Goal: Check status

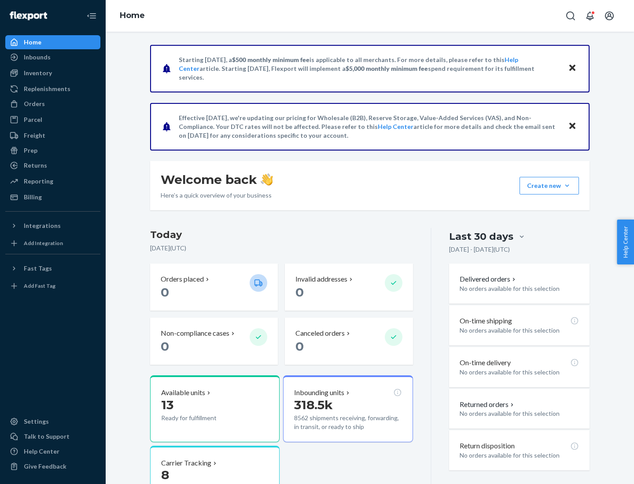
click at [567, 186] on button "Create new Create new inbound Create new order Create new product" at bounding box center [548, 186] width 59 height 18
click at [37, 57] on div "Inbounds" at bounding box center [37, 57] width 27 height 9
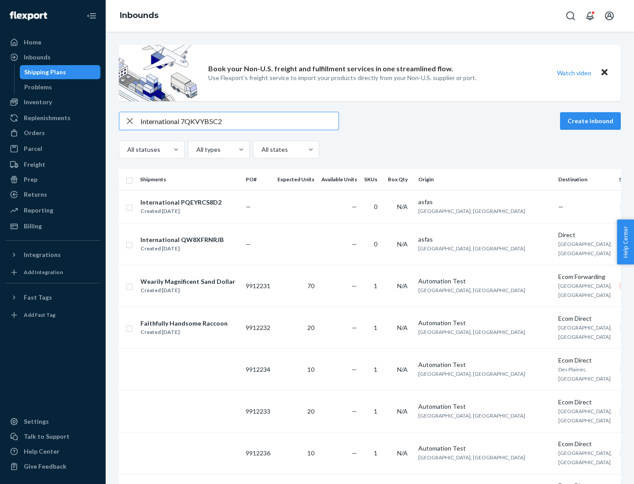
type input "International 7QKVYB5C29"
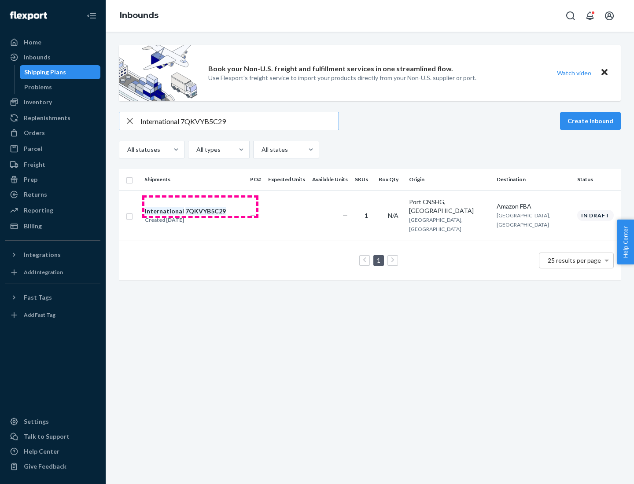
click at [200, 216] on div "Created [DATE]" at bounding box center [185, 220] width 81 height 9
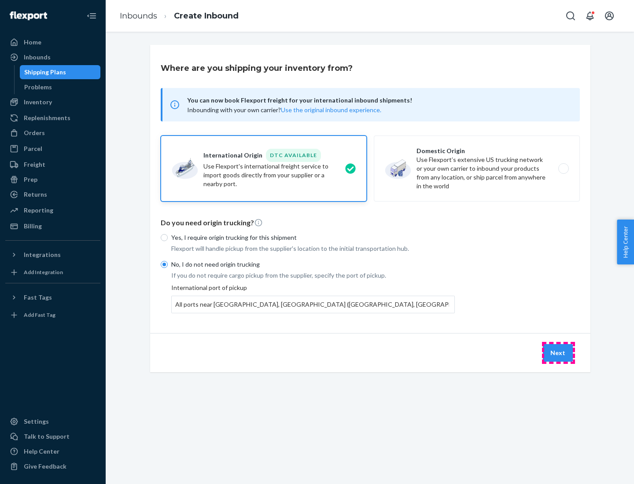
click at [558, 353] on button "Next" at bounding box center [558, 353] width 30 height 18
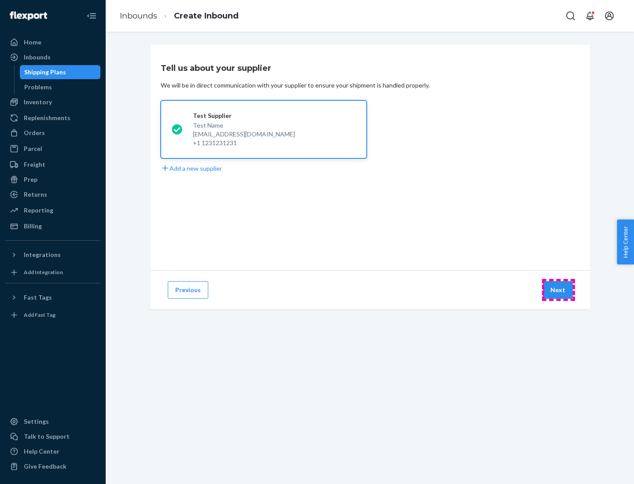
click at [558, 290] on button "Next" at bounding box center [558, 290] width 30 height 18
